Goal: Task Accomplishment & Management: Use online tool/utility

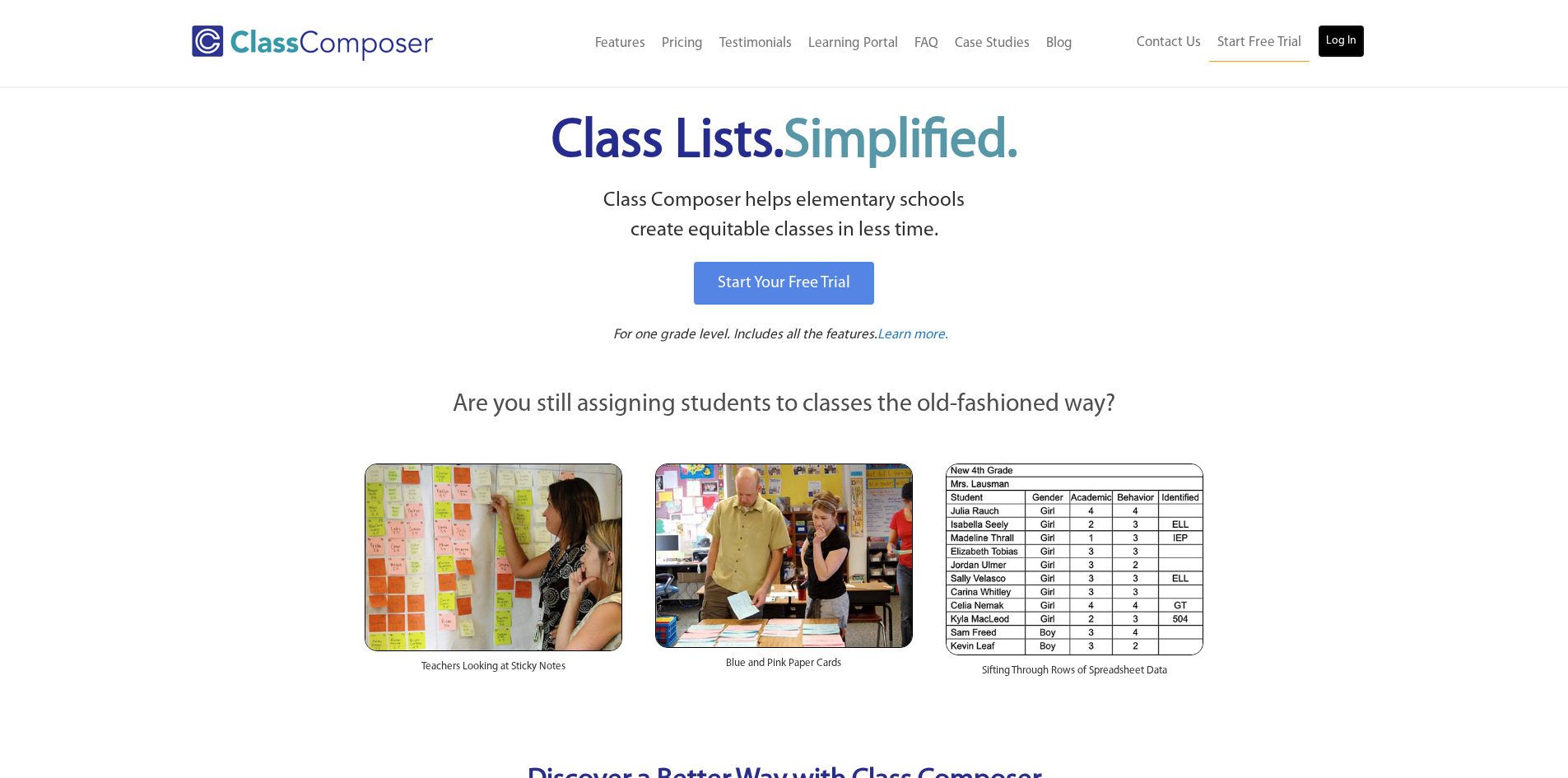
click at [1333, 32] on link "Log In" at bounding box center [1342, 40] width 47 height 33
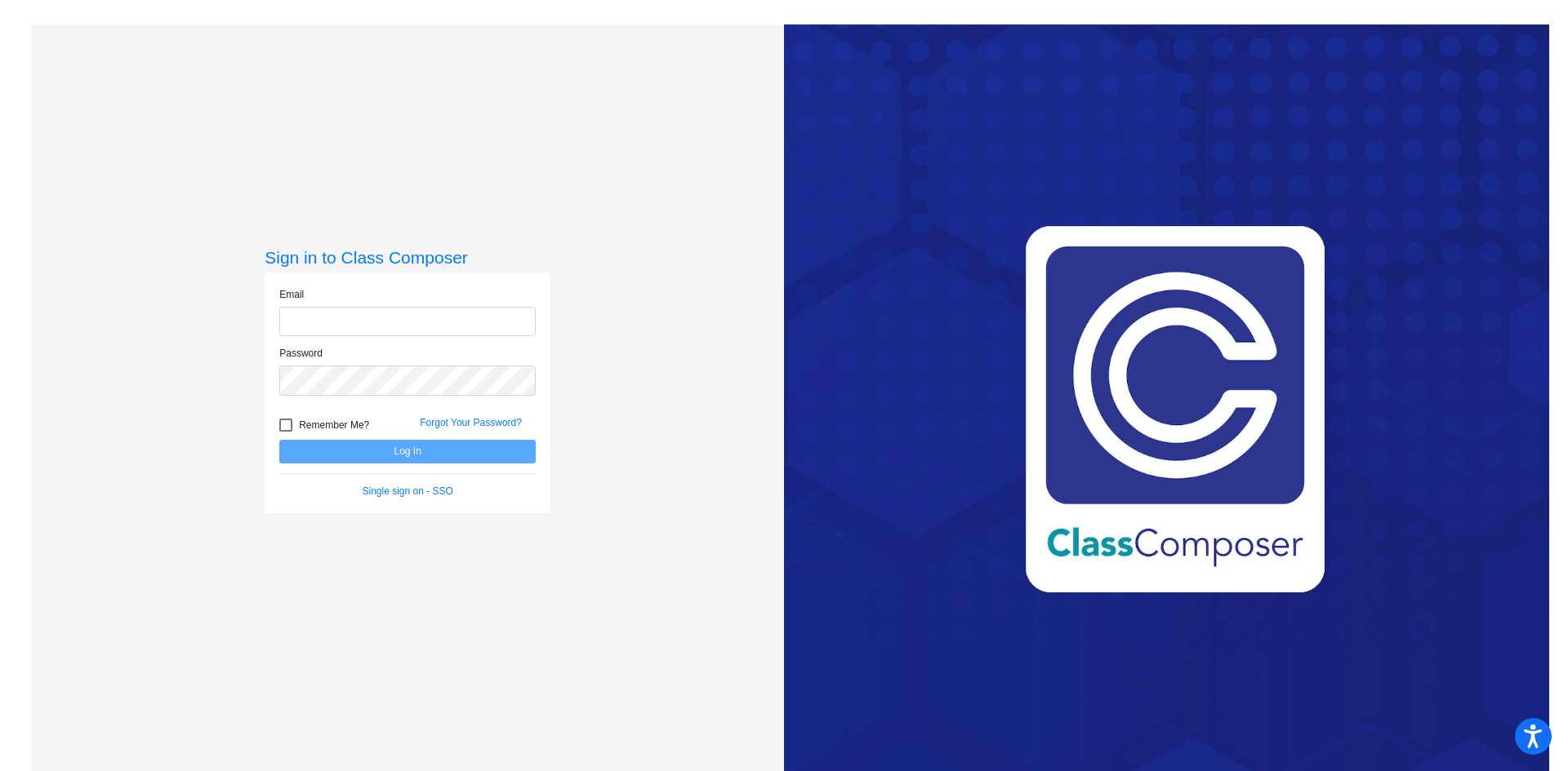
click at [329, 316] on input "email" at bounding box center [407, 322] width 256 height 30
type input "[EMAIL_ADDRESS][DOMAIN_NAME]"
click at [396, 450] on button "Log In" at bounding box center [407, 451] width 256 height 23
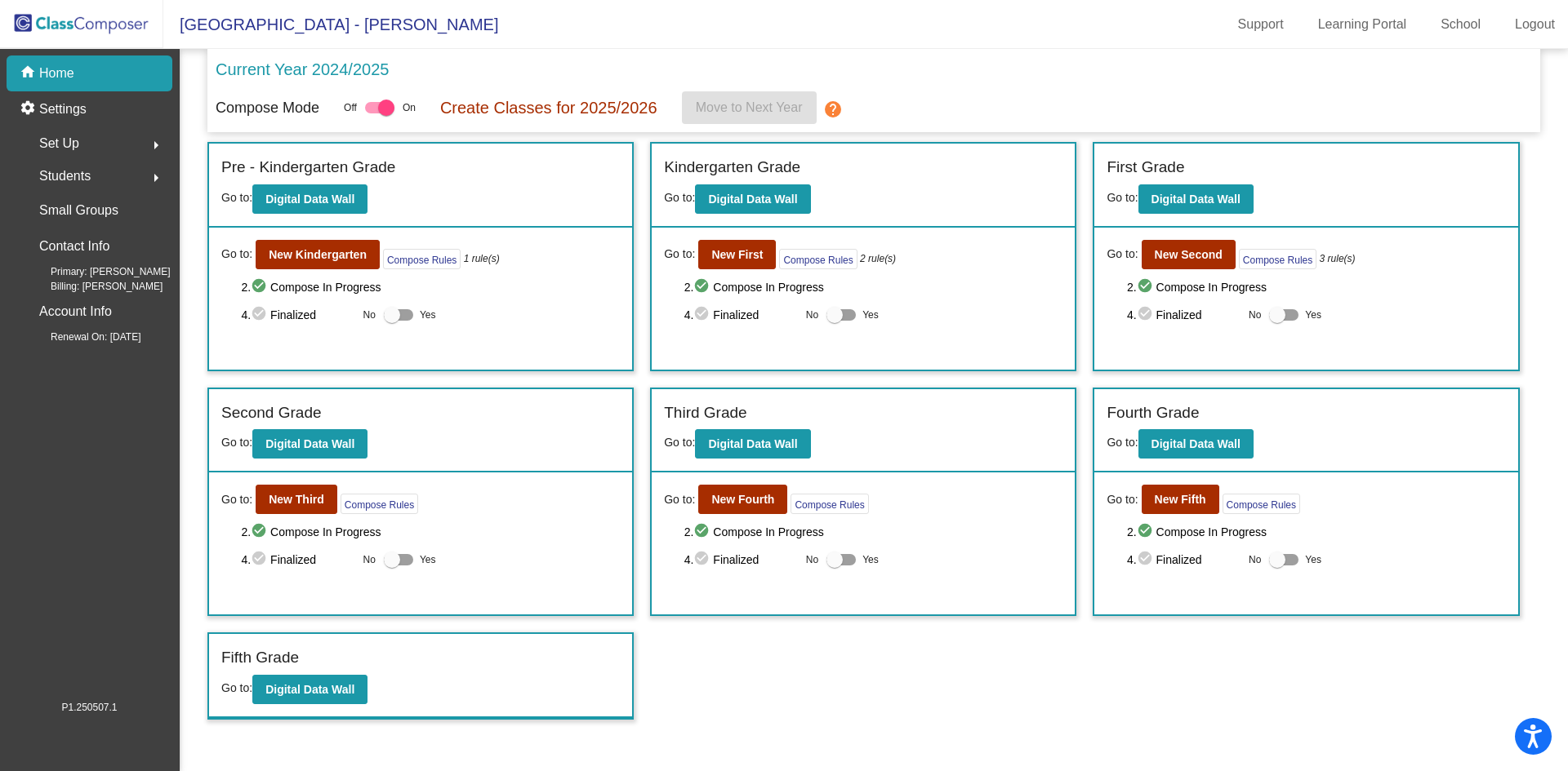
click at [72, 143] on span "Set Up" at bounding box center [59, 143] width 40 height 23
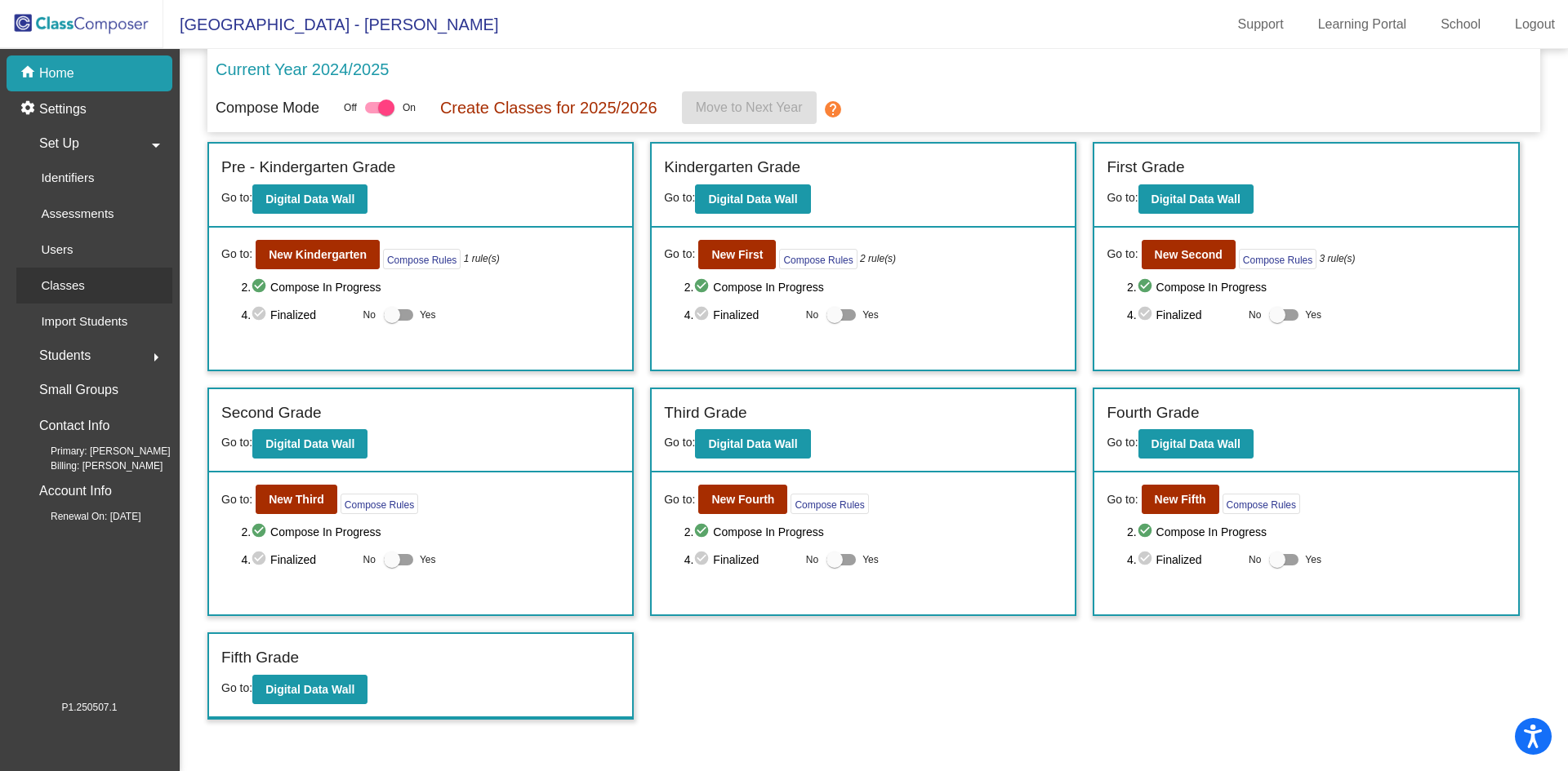
click at [62, 276] on p "Classes" at bounding box center [62, 286] width 43 height 20
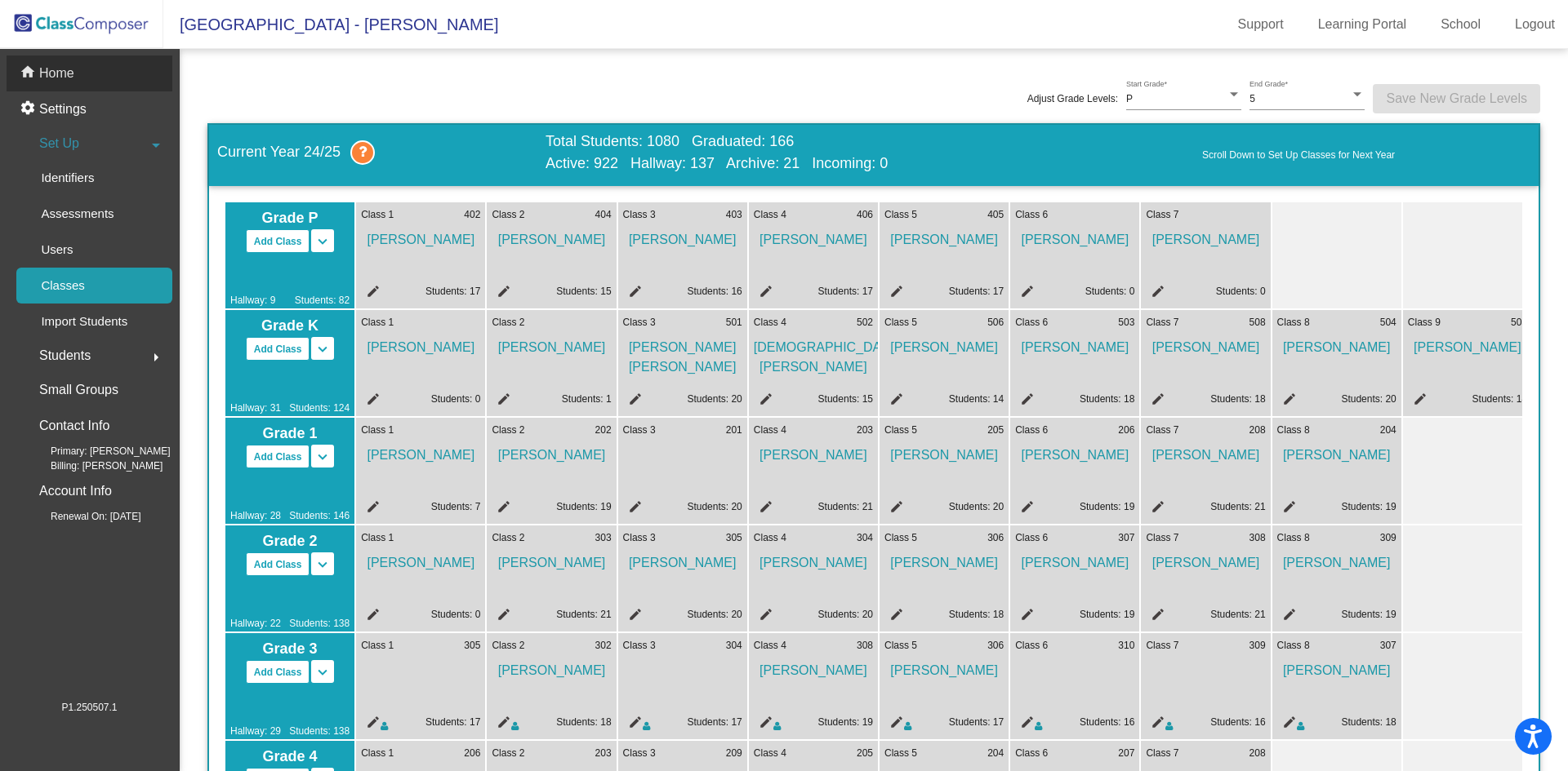
click at [64, 73] on p "Home" at bounding box center [57, 73] width 35 height 20
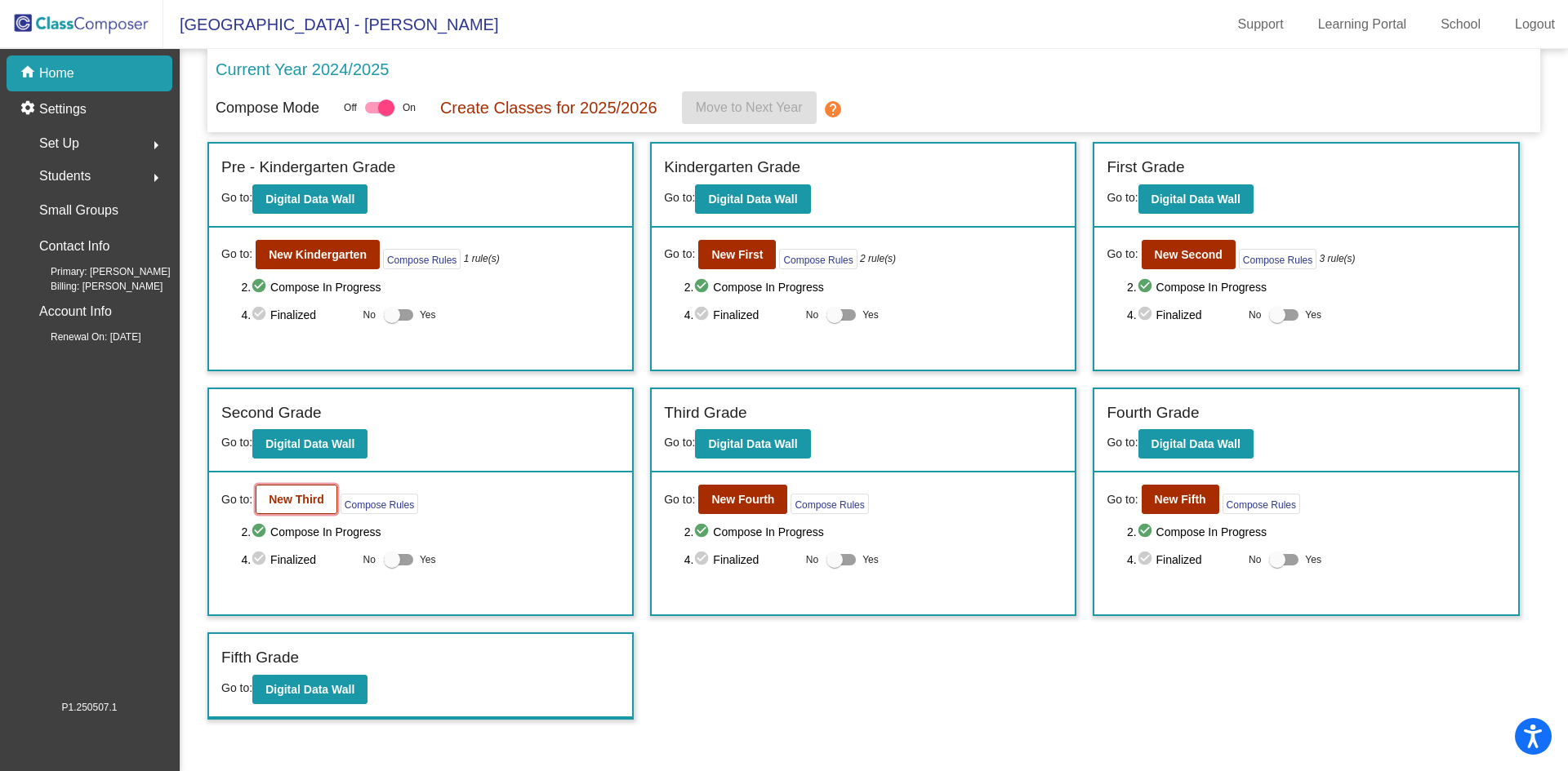
click at [270, 508] on button "New Third" at bounding box center [297, 499] width 82 height 30
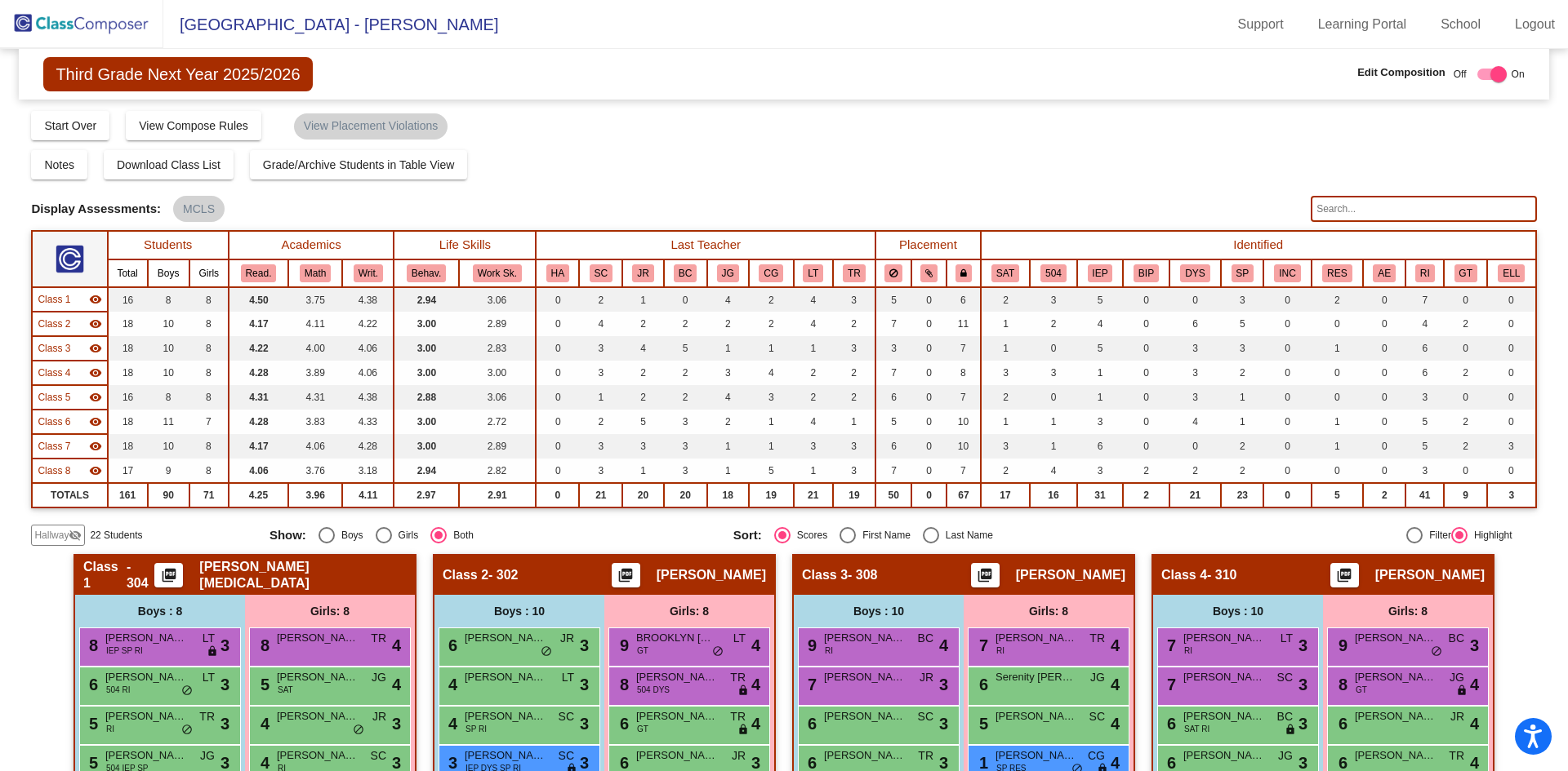
click at [1392, 212] on input "text" at bounding box center [1423, 209] width 225 height 26
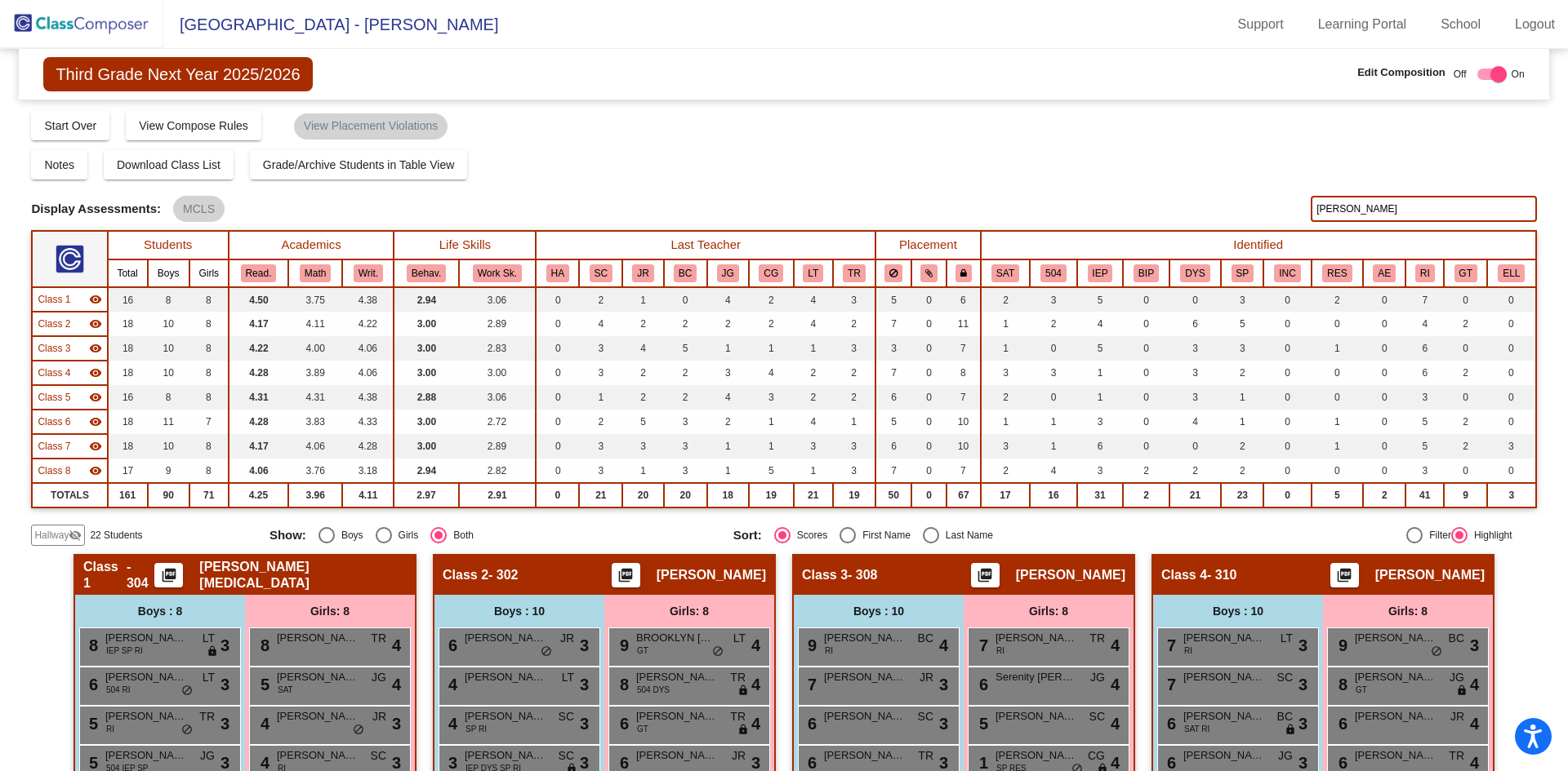
click at [1360, 204] on input "[PERSON_NAME]" at bounding box center [1423, 209] width 225 height 26
click at [1360, 204] on input "emery" at bounding box center [1423, 209] width 225 height 26
type input "flores"
click at [32, 17] on img at bounding box center [81, 24] width 163 height 48
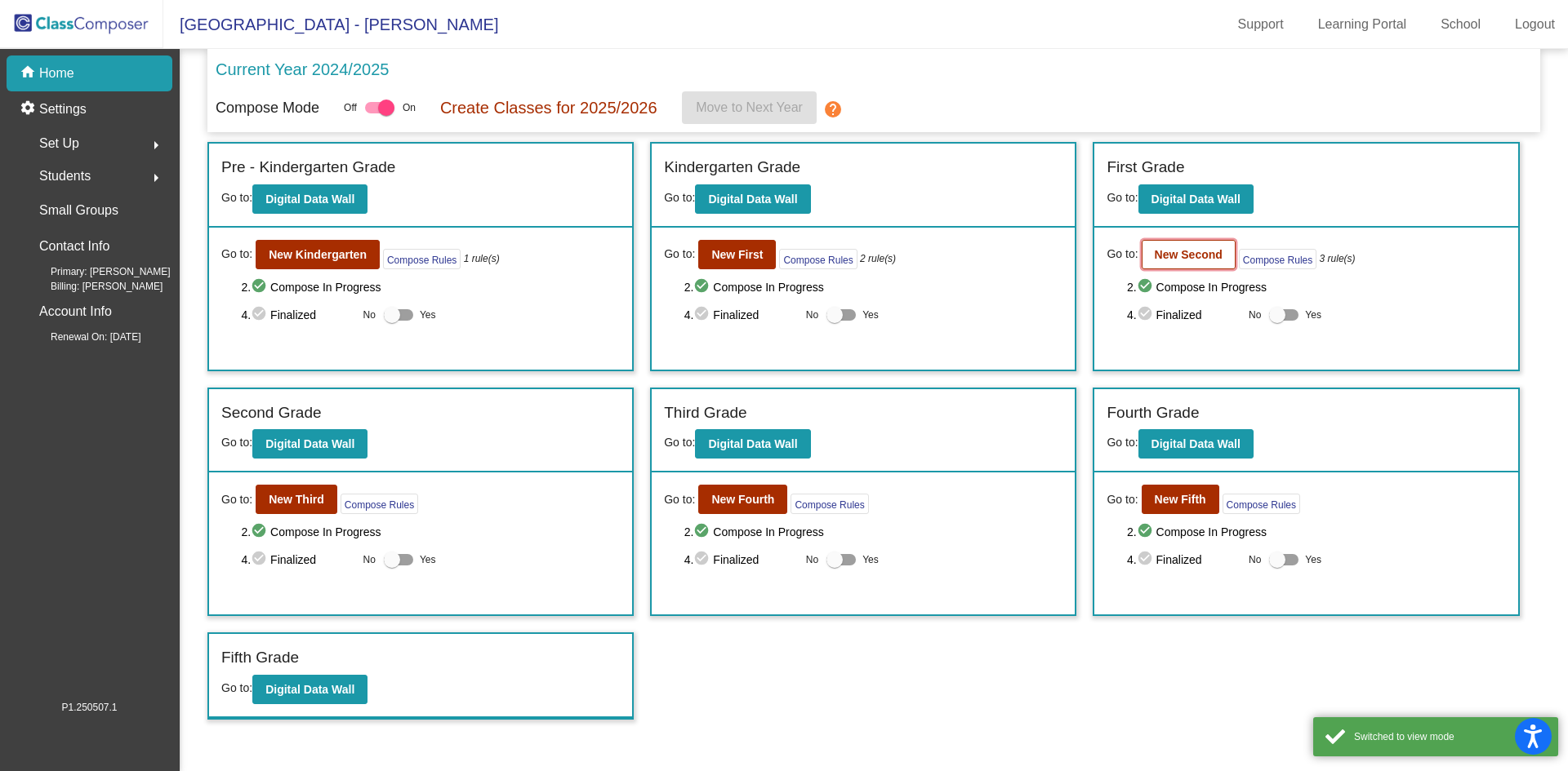
click at [1214, 262] on button "New Second" at bounding box center [1188, 255] width 94 height 30
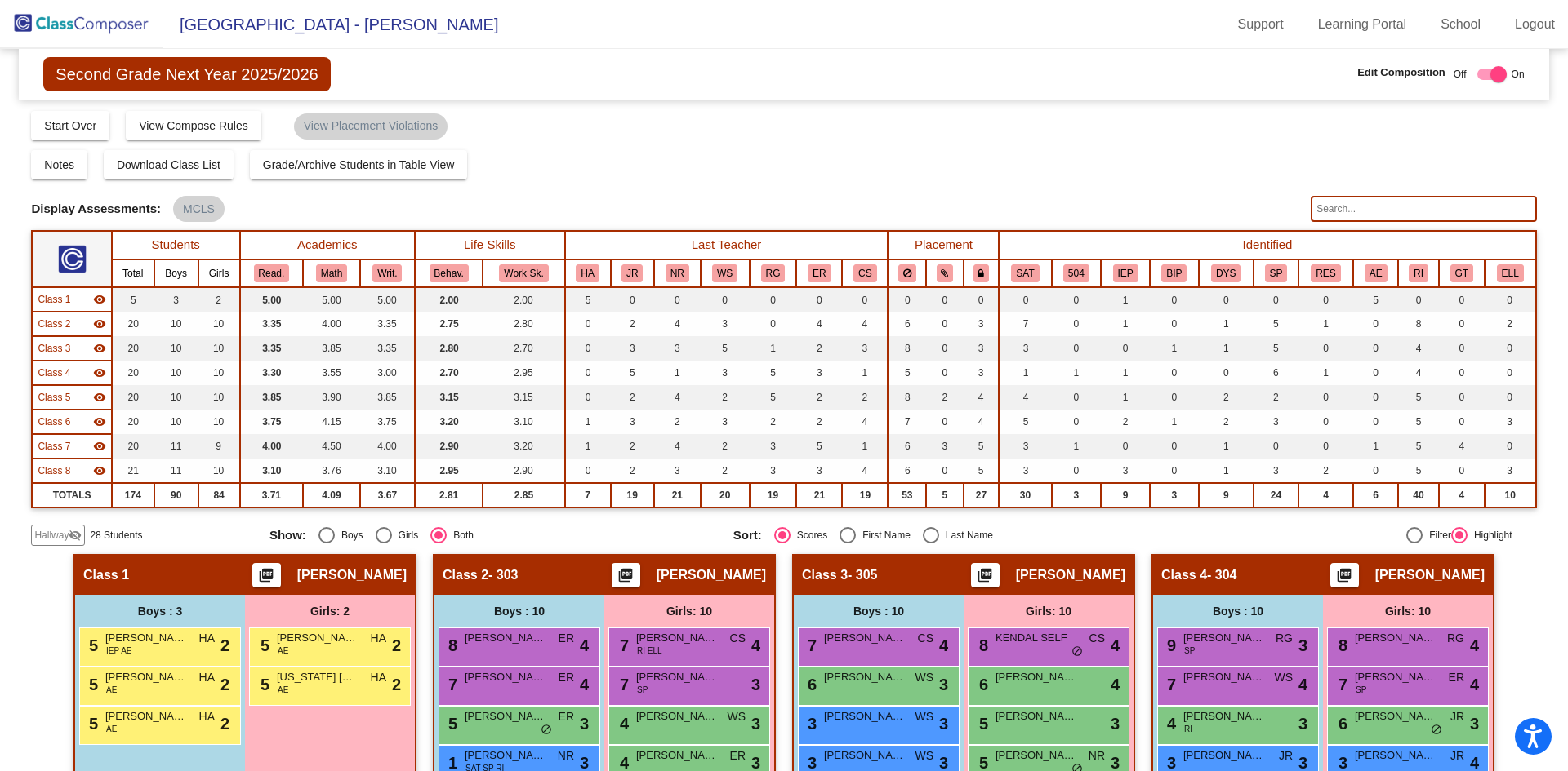
click at [1335, 209] on input "text" at bounding box center [1423, 209] width 225 height 26
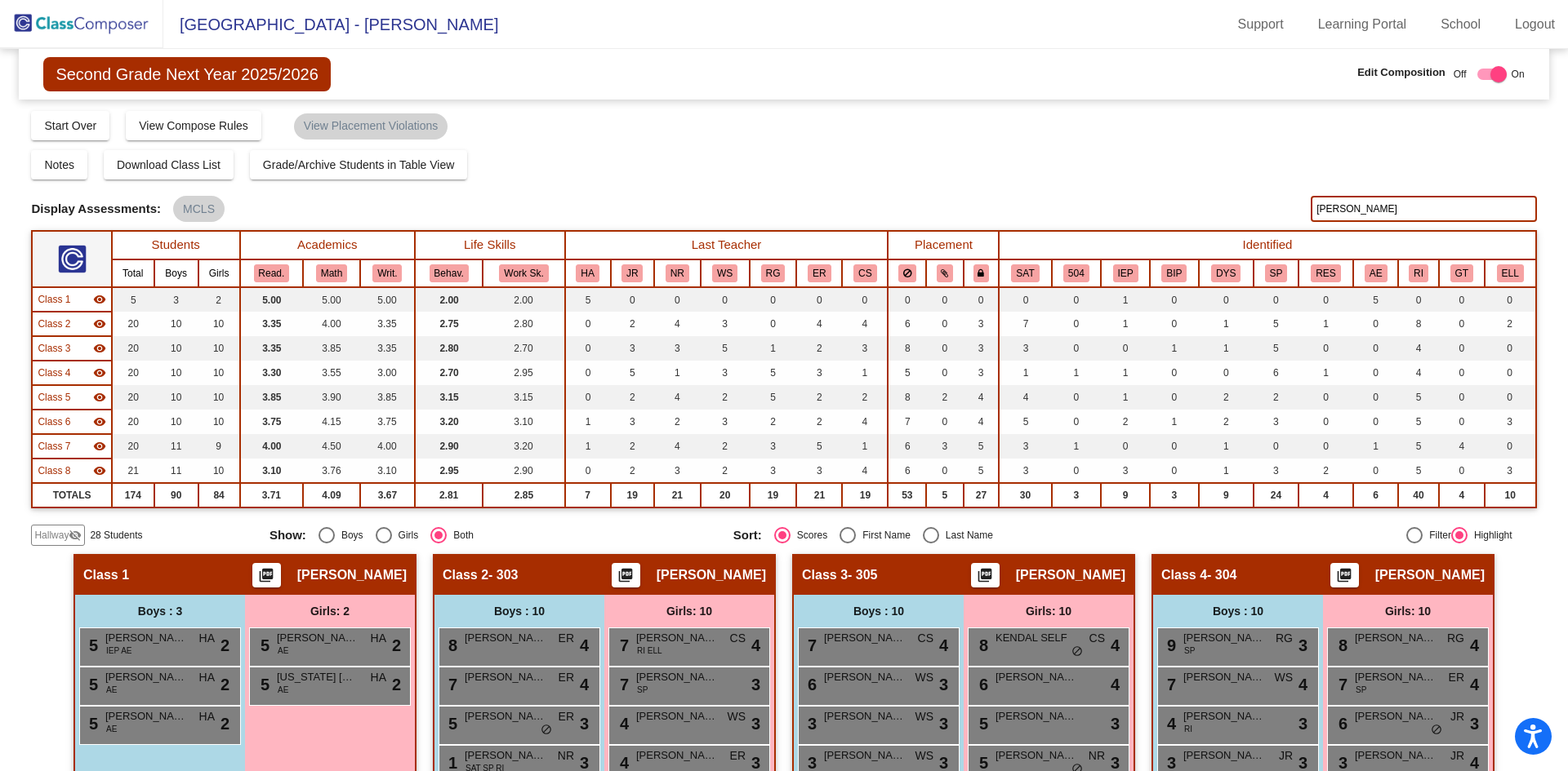
drag, startPoint x: 1344, startPoint y: 213, endPoint x: 1283, endPoint y: 219, distance: 61.3
click at [1283, 219] on div "Display Scores for Years: 2023 - 2024 2024 - 2025 Display Assessments: MCLS flo…" at bounding box center [783, 209] width 1505 height 26
type input "esco"
click at [73, 23] on img at bounding box center [81, 24] width 163 height 48
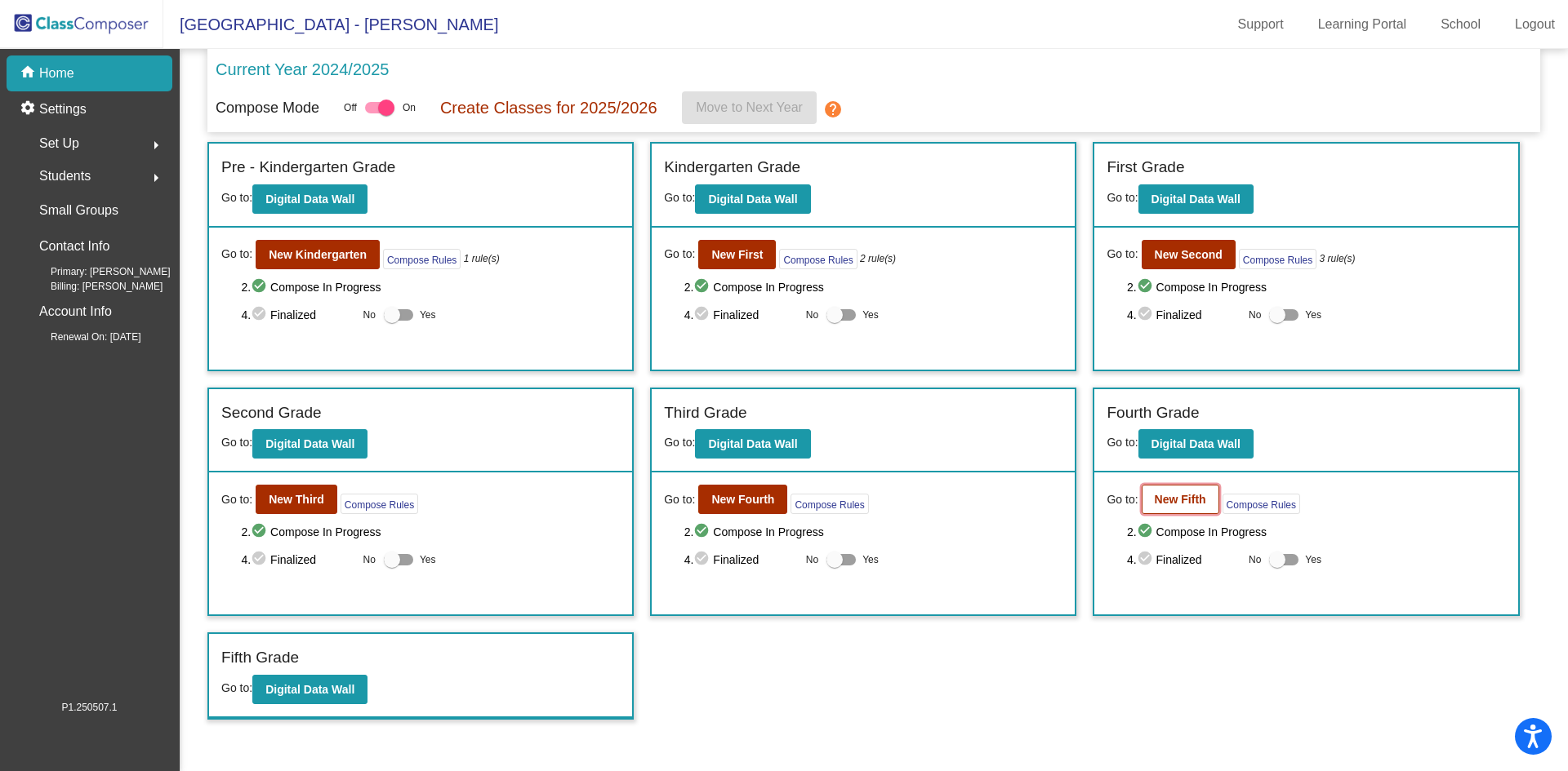
click at [1176, 506] on b "New Fifth" at bounding box center [1180, 499] width 51 height 13
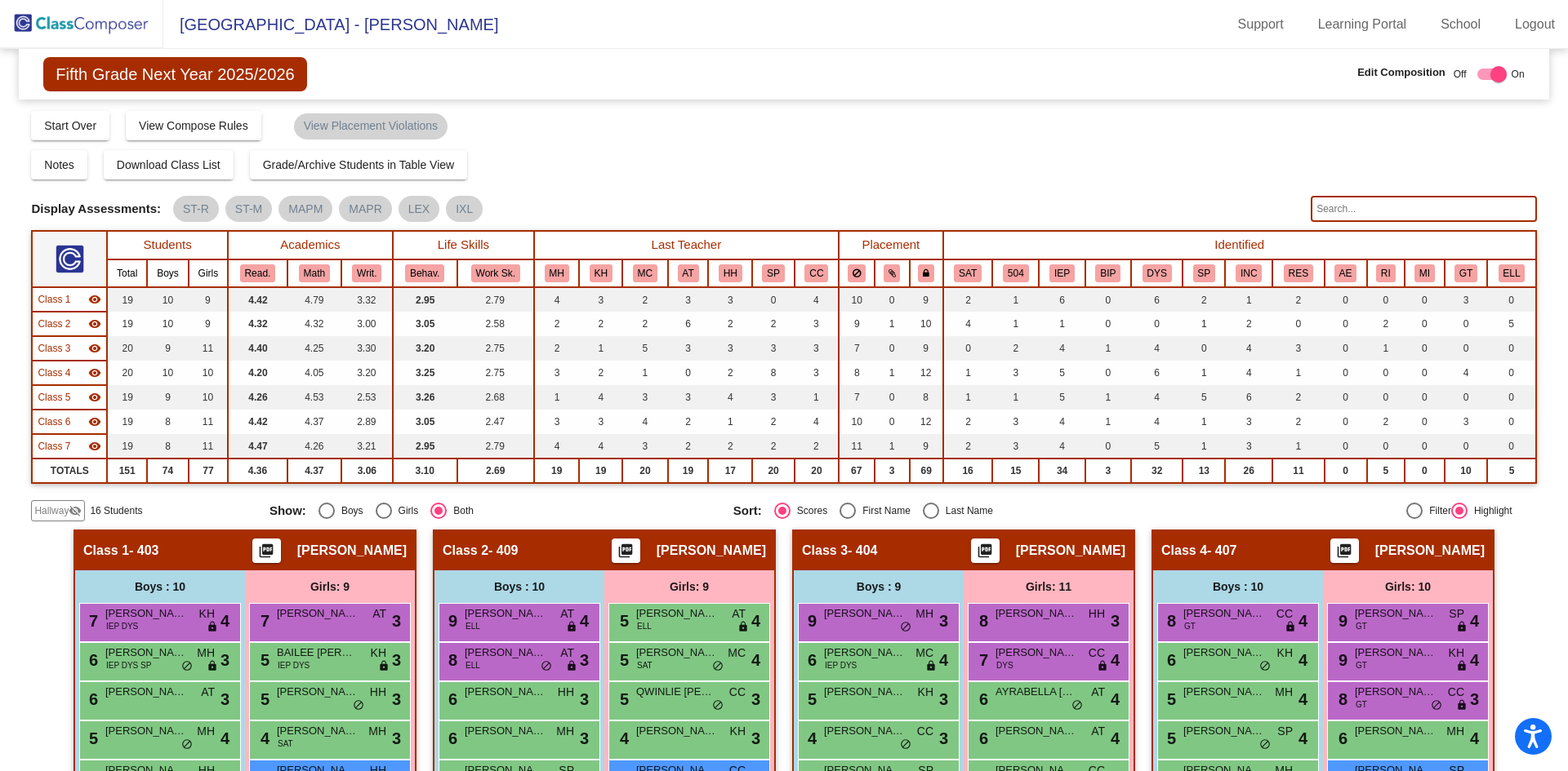
click at [1343, 207] on input "text" at bounding box center [1423, 209] width 225 height 26
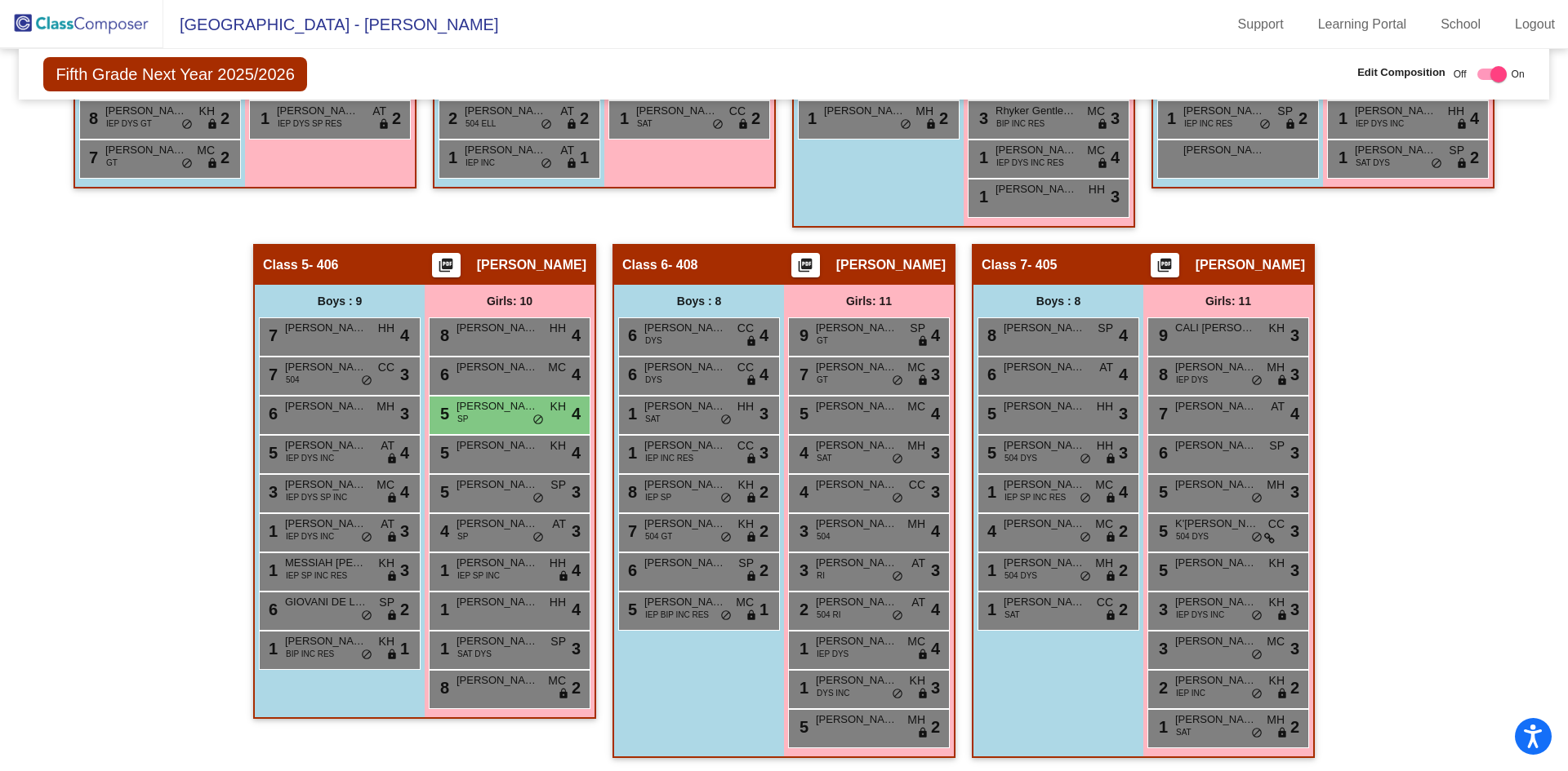
scroll to position [245, 0]
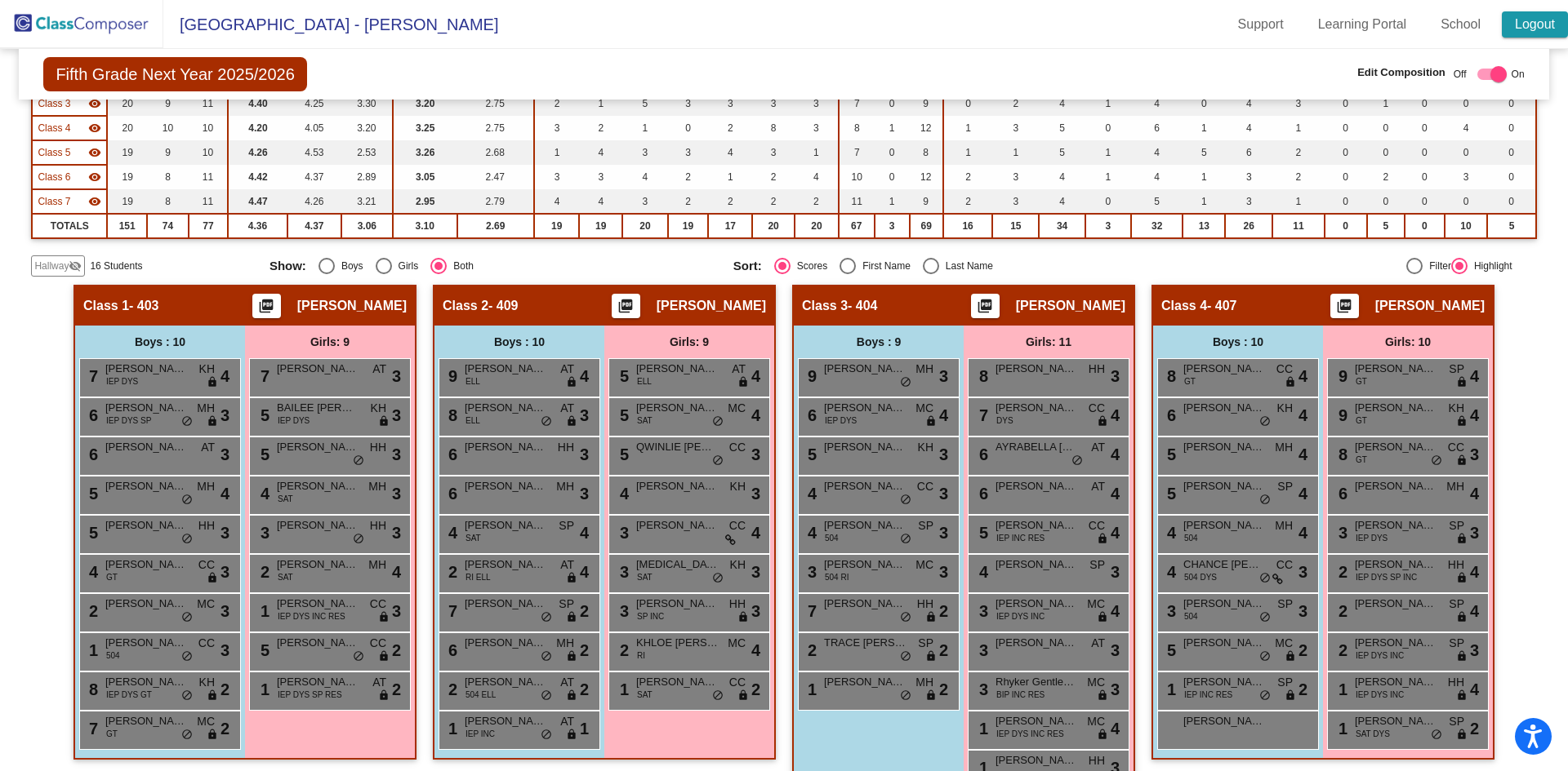
type input "alivi"
click at [1525, 29] on link "Logout" at bounding box center [1534, 24] width 66 height 26
